Goal: Communication & Community: Answer question/provide support

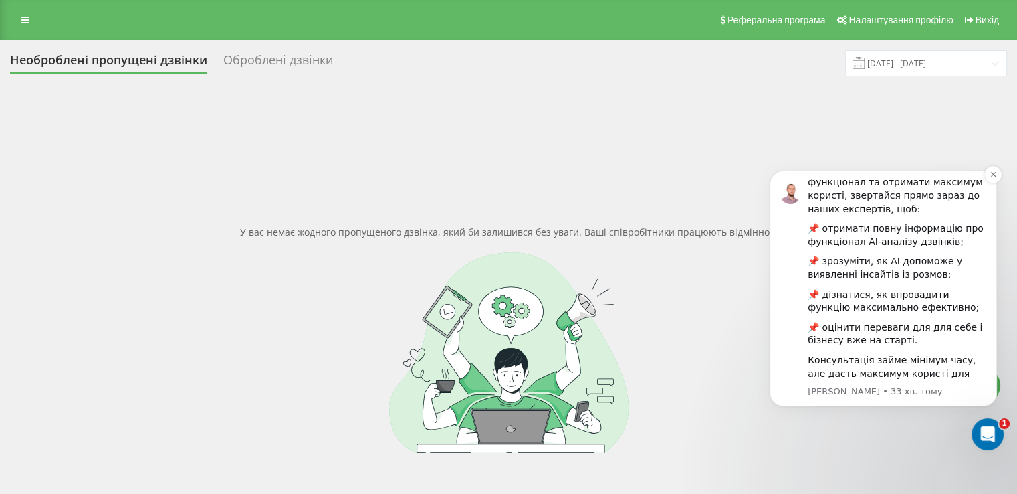
scroll to position [185, 0]
click at [986, 428] on icon "Відкрити програму для спілкування Intercom" at bounding box center [985, 432] width 9 height 11
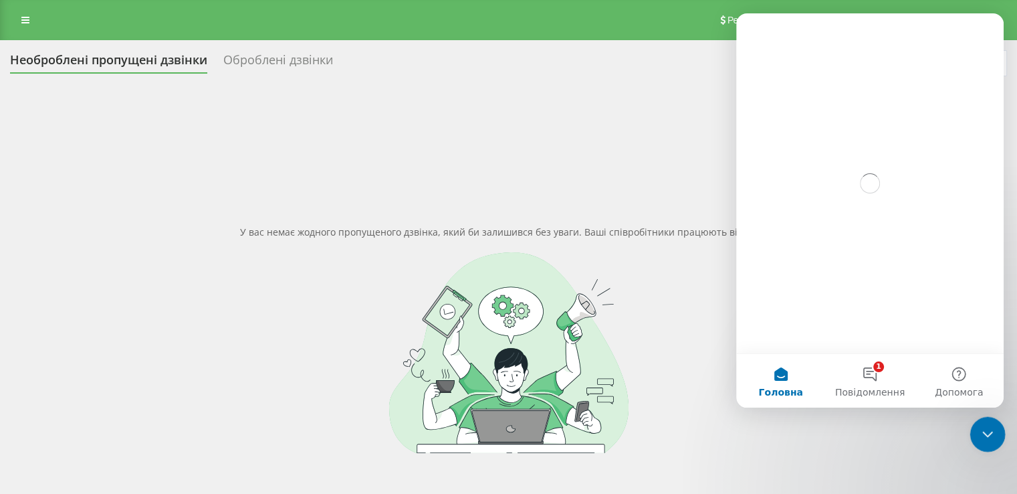
scroll to position [0, 0]
click at [877, 376] on button "1 Повідомлення" at bounding box center [869, 380] width 89 height 53
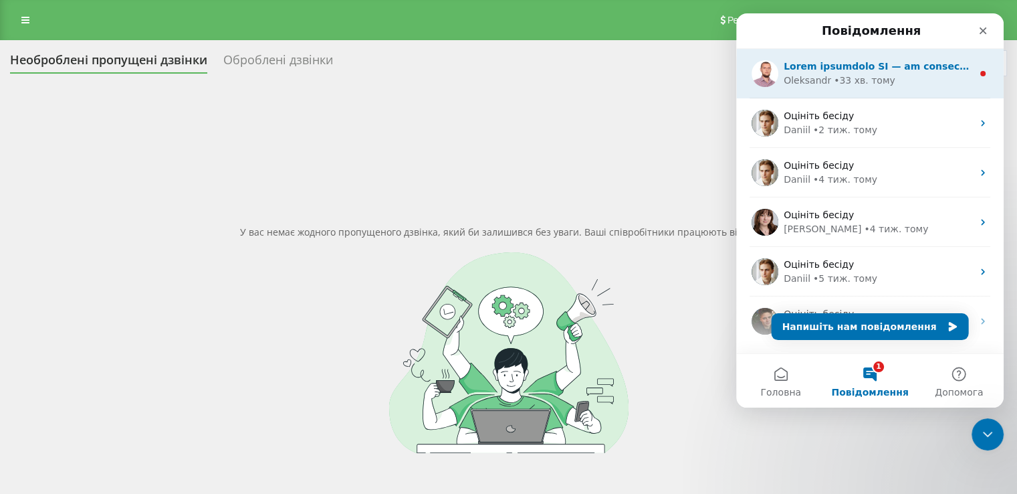
click at [912, 82] on div "[PERSON_NAME] • 33 хв. тому" at bounding box center [878, 81] width 189 height 14
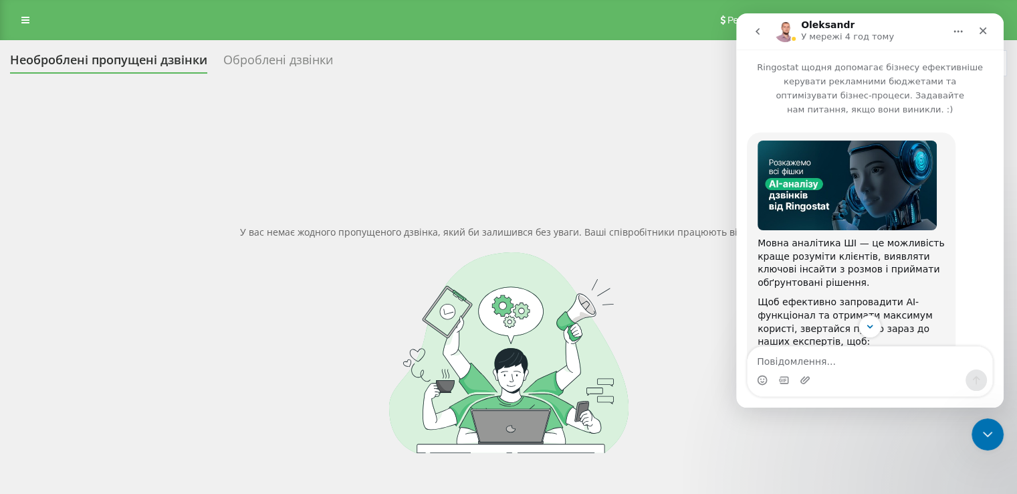
click at [758, 29] on icon "go back" at bounding box center [758, 31] width 4 height 7
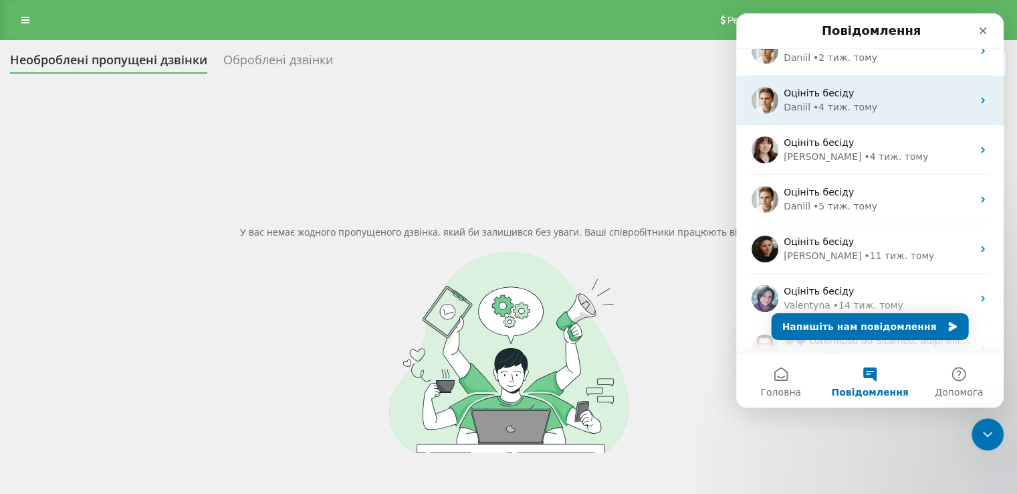
scroll to position [195, 0]
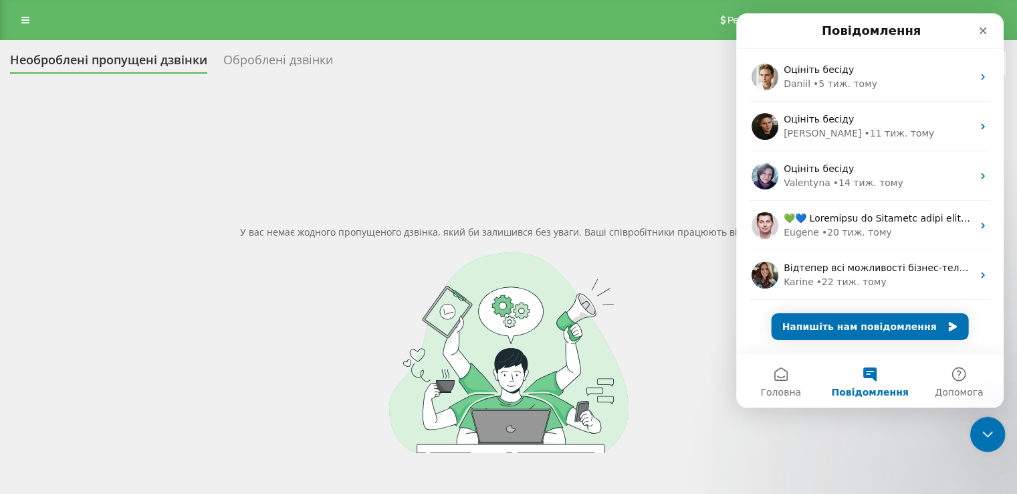
click at [990, 426] on icon "Закрити програму для спілкування Intercom" at bounding box center [986, 432] width 16 height 16
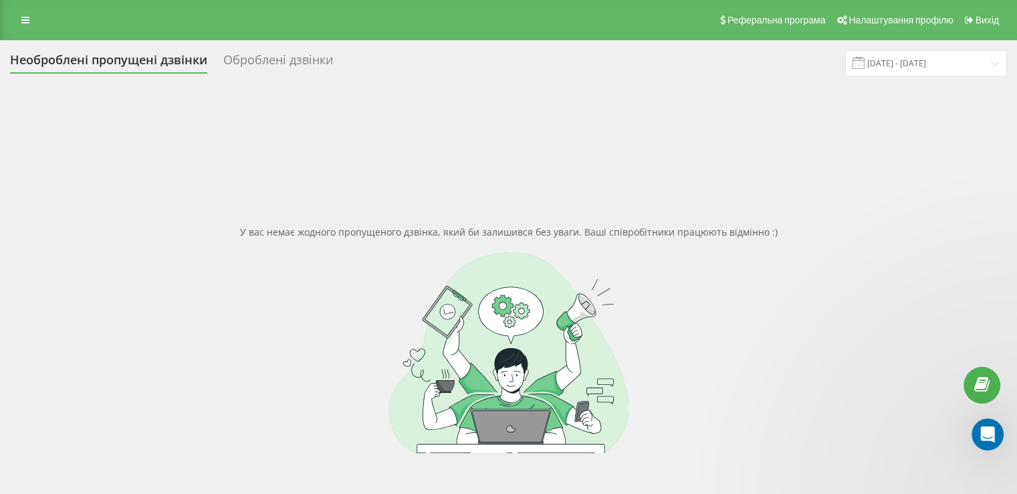
scroll to position [0, 0]
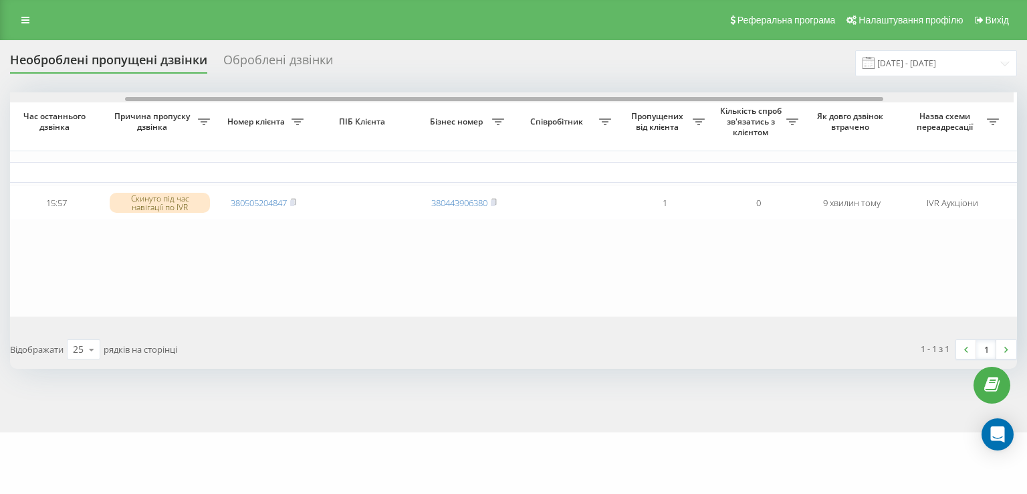
drag, startPoint x: 535, startPoint y: 100, endPoint x: 661, endPoint y: 88, distance: 126.2
click at [659, 89] on div "Необроблені пропущені дзвінки Оброблені дзвінки [DATE] - [DATE] Обрати всі Час …" at bounding box center [513, 209] width 1007 height 318
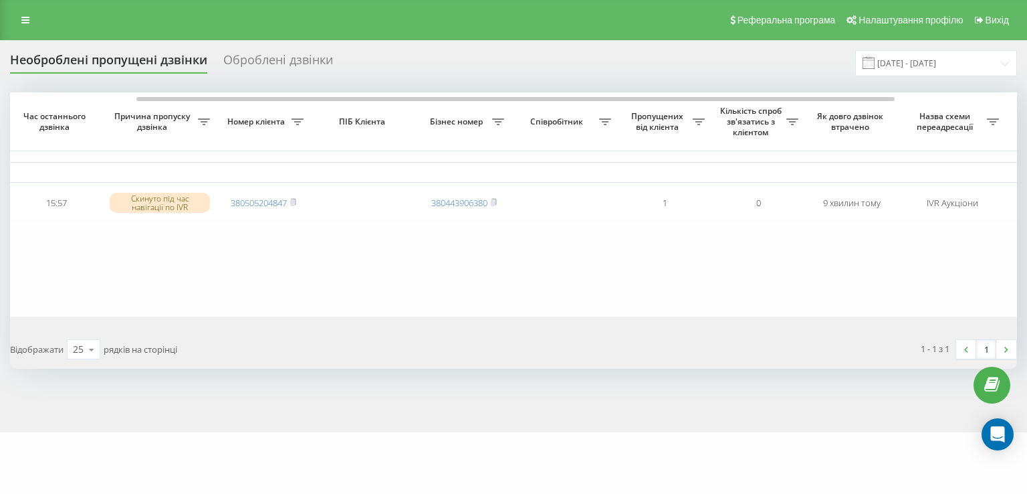
scroll to position [0, 164]
